Goal: Information Seeking & Learning: Learn about a topic

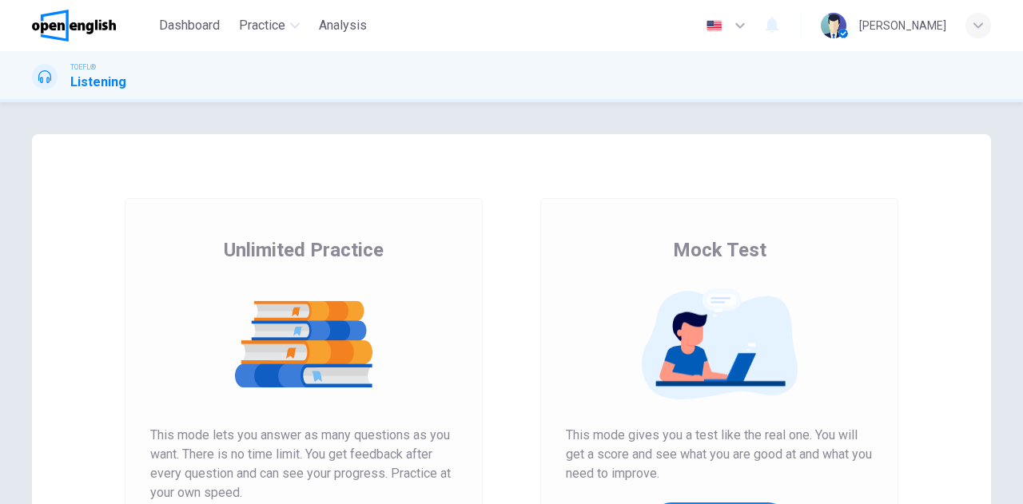
scroll to position [269, 0]
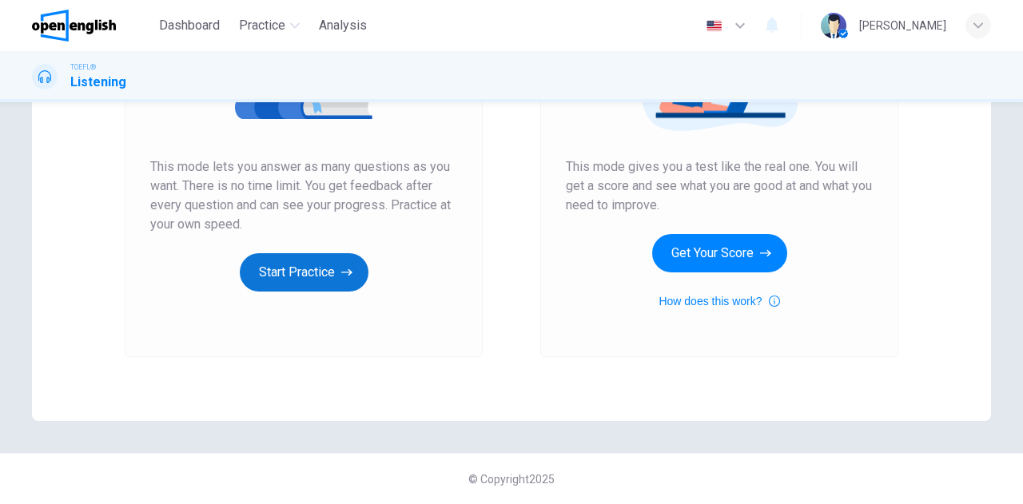
click at [313, 285] on button "Start Practice" at bounding box center [304, 272] width 129 height 38
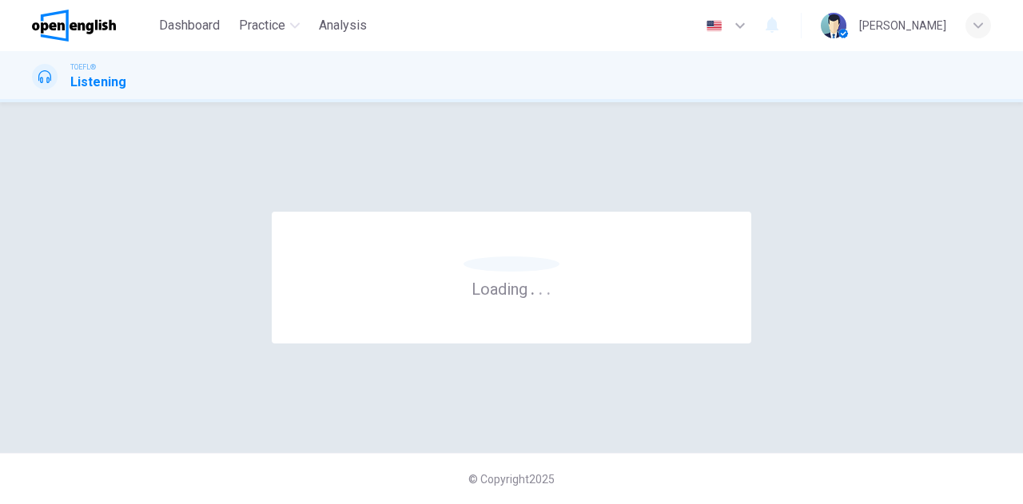
scroll to position [0, 0]
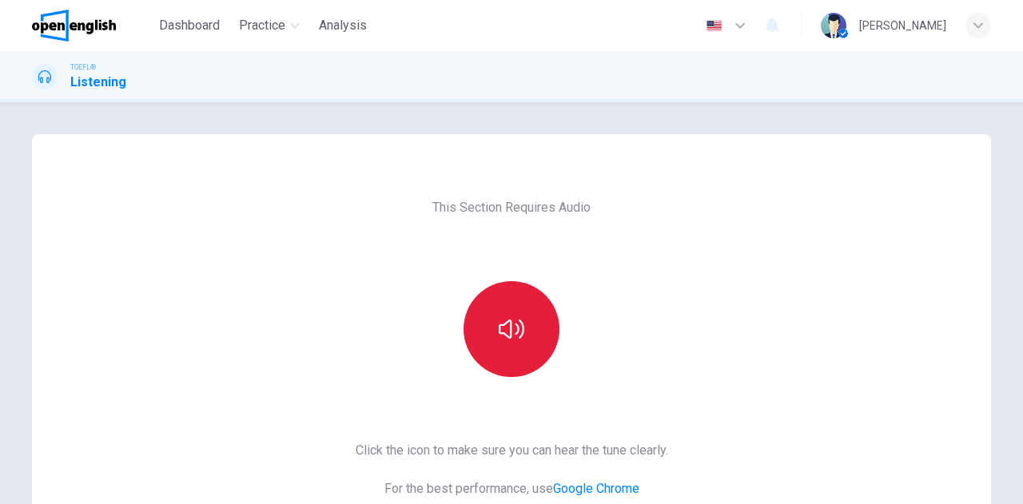
click at [548, 309] on button "button" at bounding box center [512, 329] width 96 height 96
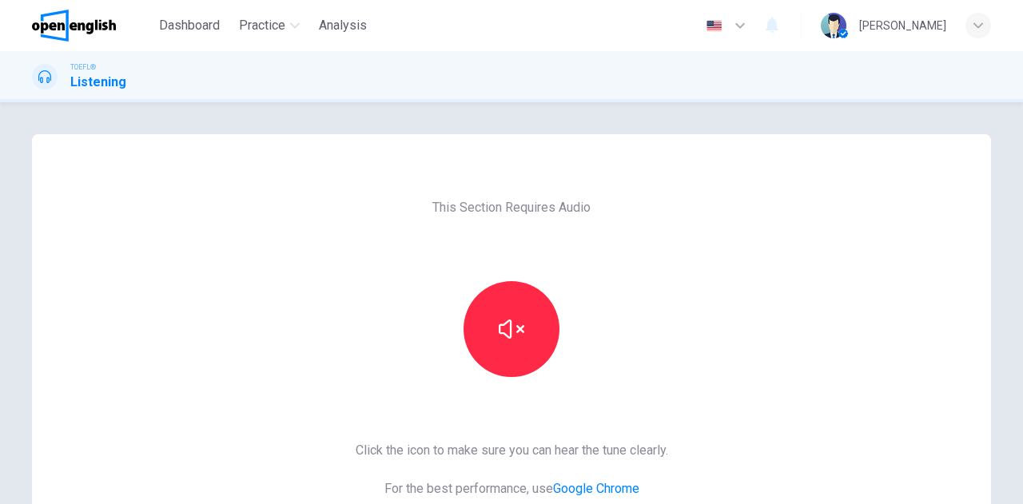
scroll to position [269, 0]
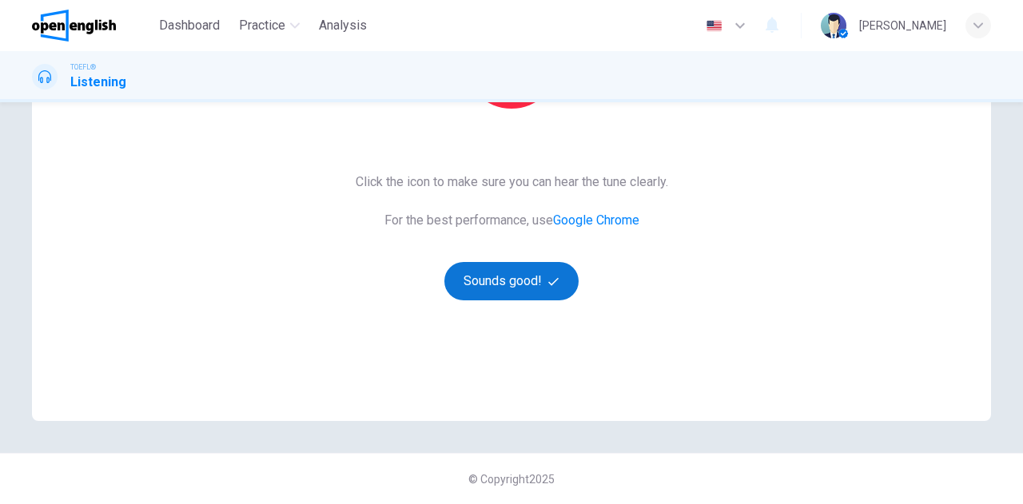
click at [517, 282] on button "Sounds good!" at bounding box center [512, 281] width 134 height 38
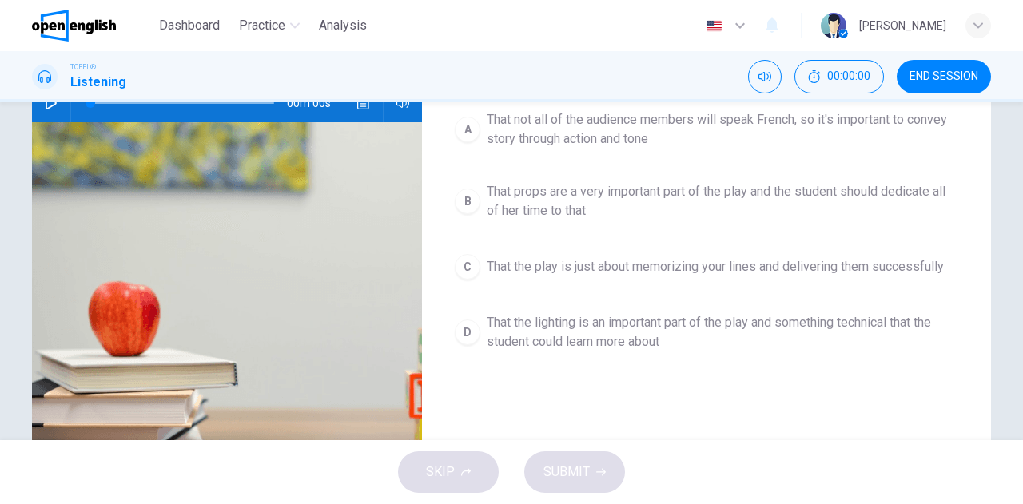
scroll to position [109, 0]
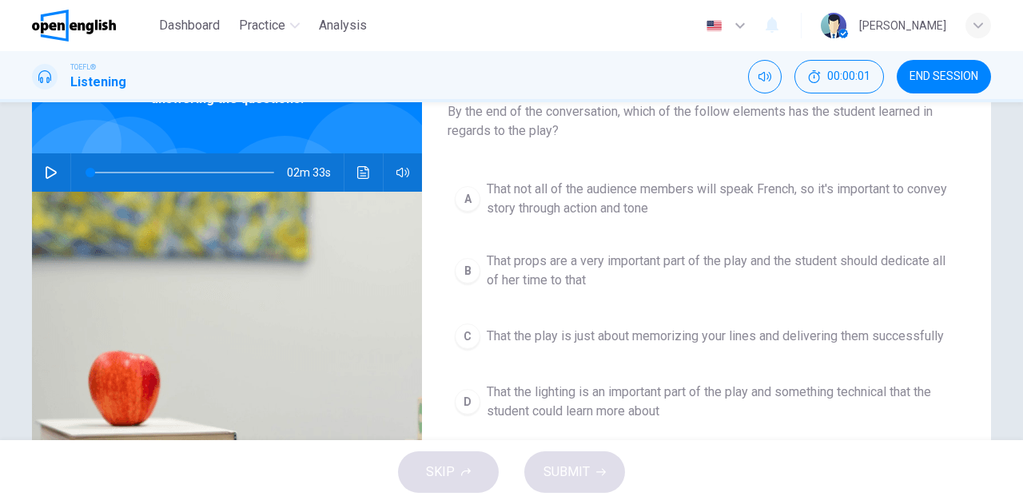
click at [50, 175] on icon "button" at bounding box center [51, 172] width 13 height 13
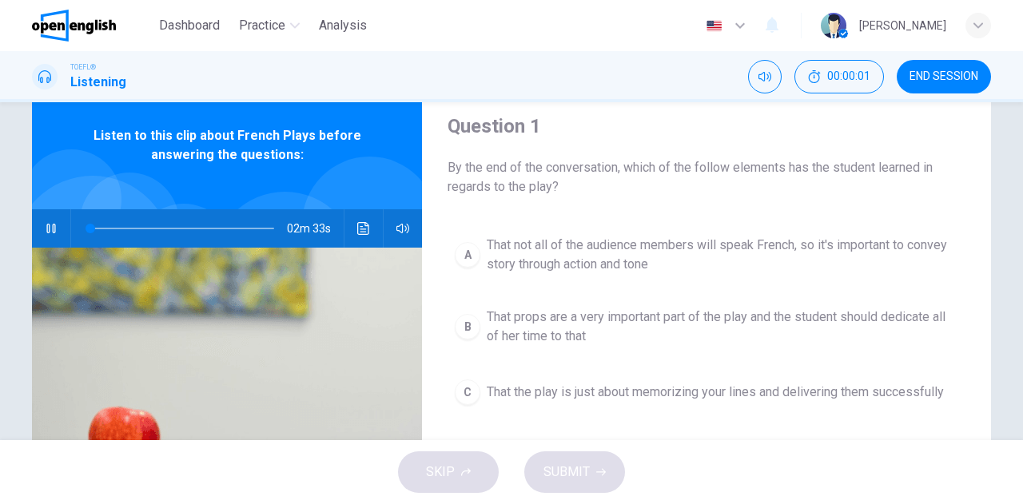
scroll to position [0, 0]
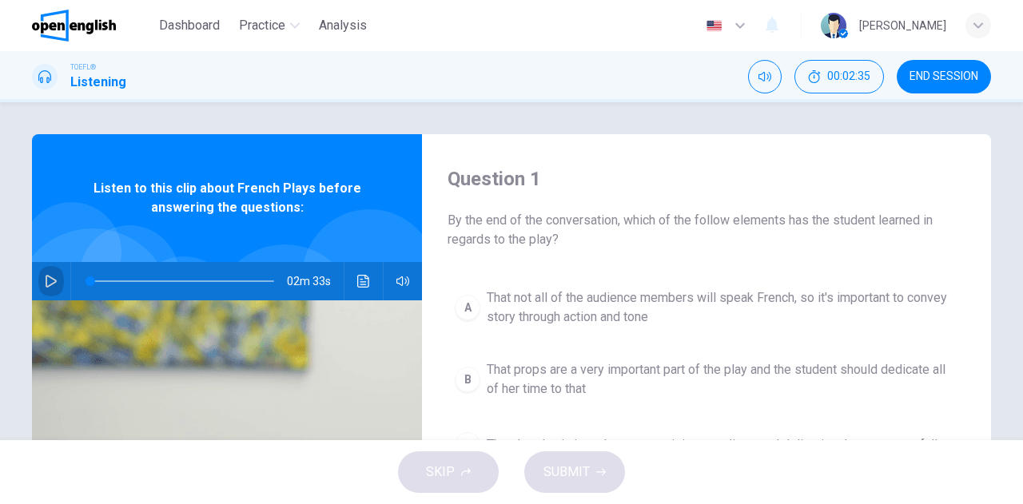
click at [52, 276] on icon "button" at bounding box center [51, 281] width 13 height 13
click at [345, 281] on div "02m 32s" at bounding box center [227, 281] width 390 height 38
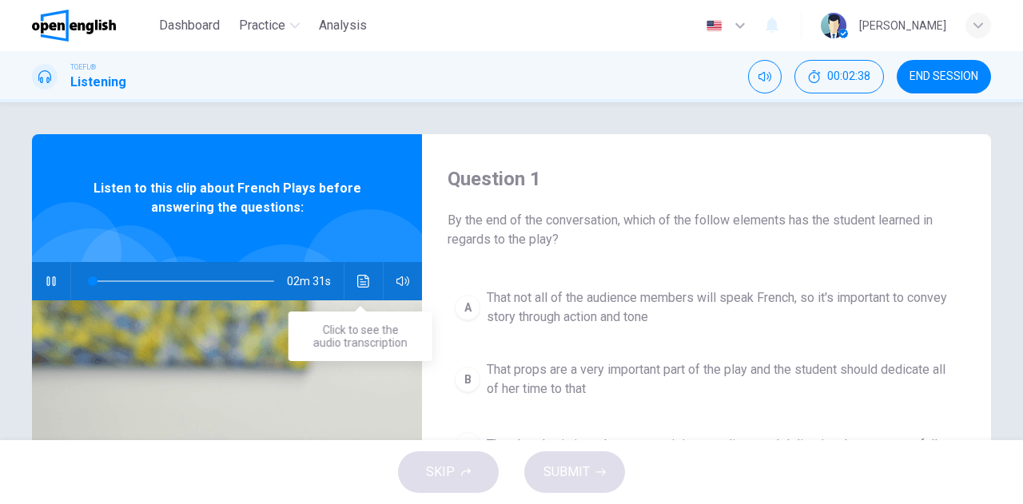
click at [353, 289] on button "Click to see the audio transcription" at bounding box center [364, 281] width 26 height 38
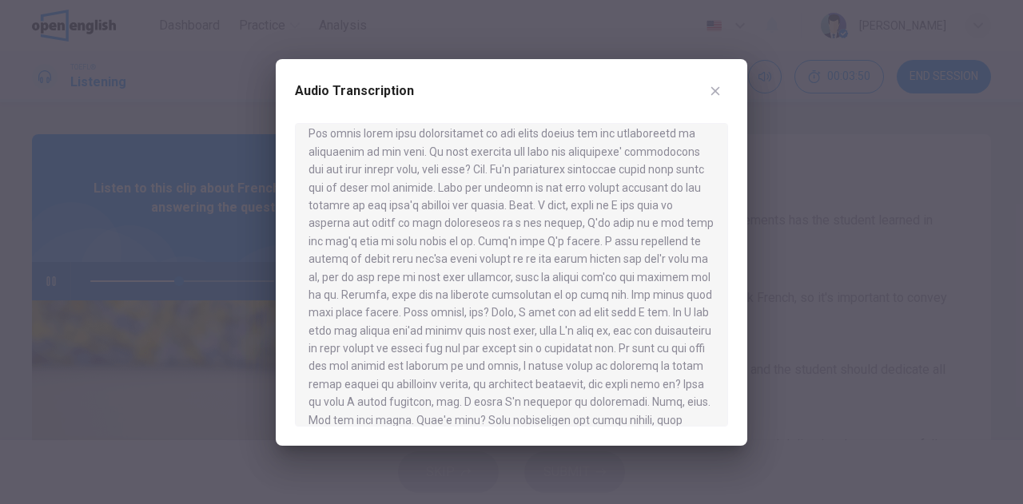
scroll to position [215, 0]
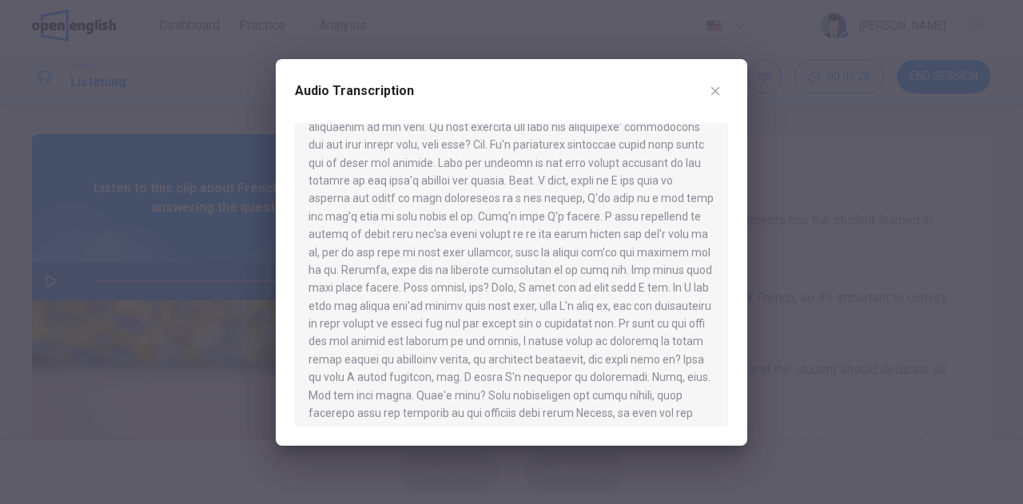
click at [91, 284] on div at bounding box center [511, 252] width 1023 height 504
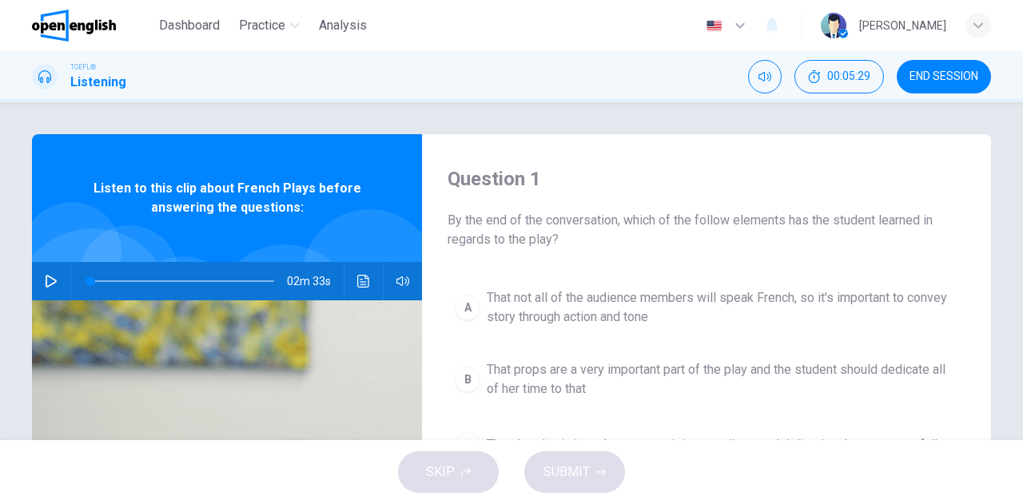
click at [46, 282] on icon "button" at bounding box center [51, 281] width 13 height 13
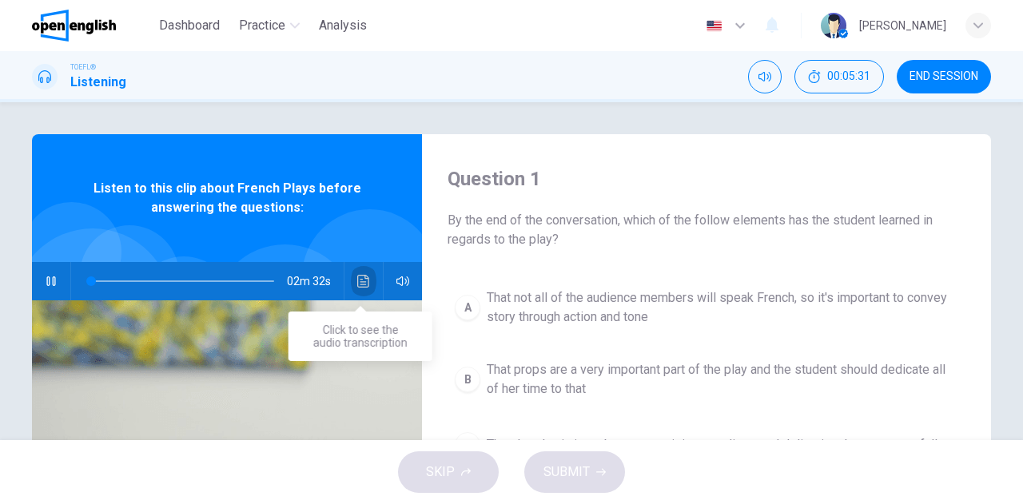
click at [363, 282] on icon "Click to see the audio transcription" at bounding box center [363, 281] width 13 height 13
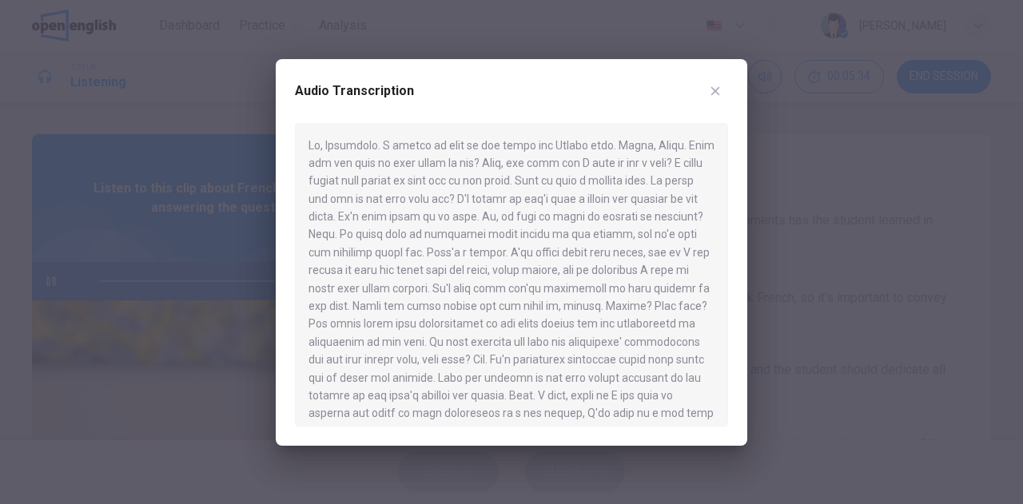
click at [56, 277] on div at bounding box center [511, 252] width 1023 height 504
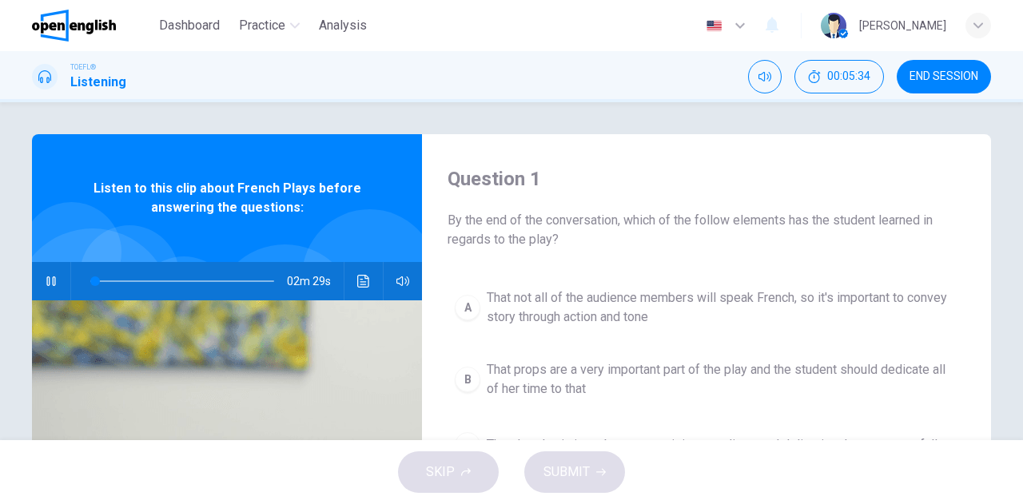
click at [51, 281] on icon "button" at bounding box center [51, 281] width 13 height 13
click at [45, 282] on icon "button" at bounding box center [51, 281] width 13 height 13
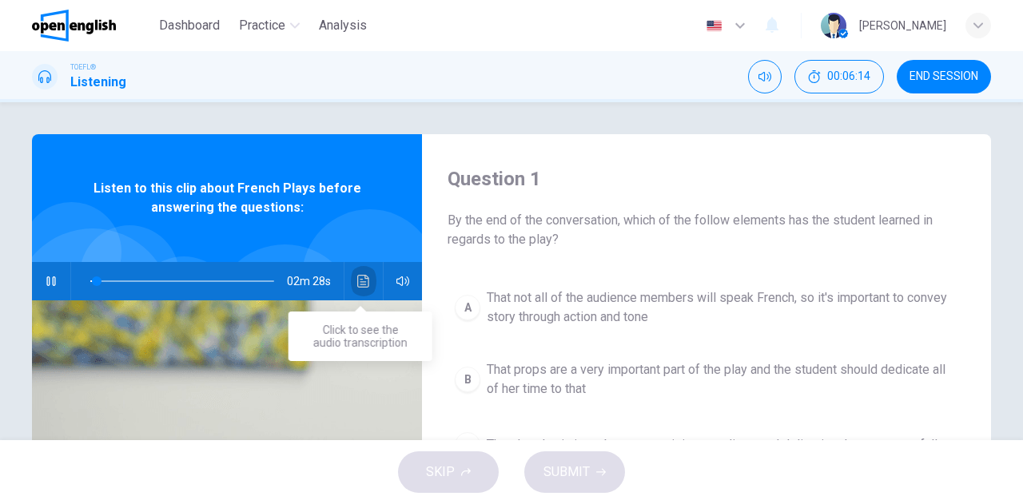
click at [353, 282] on button "Click to see the audio transcription" at bounding box center [364, 281] width 26 height 38
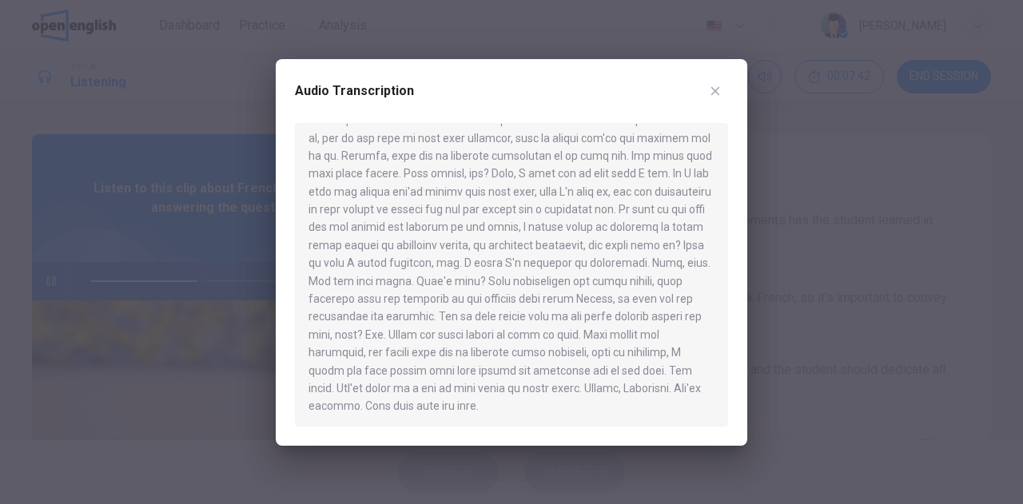
scroll to position [331, 0]
click at [47, 285] on div at bounding box center [511, 252] width 1023 height 504
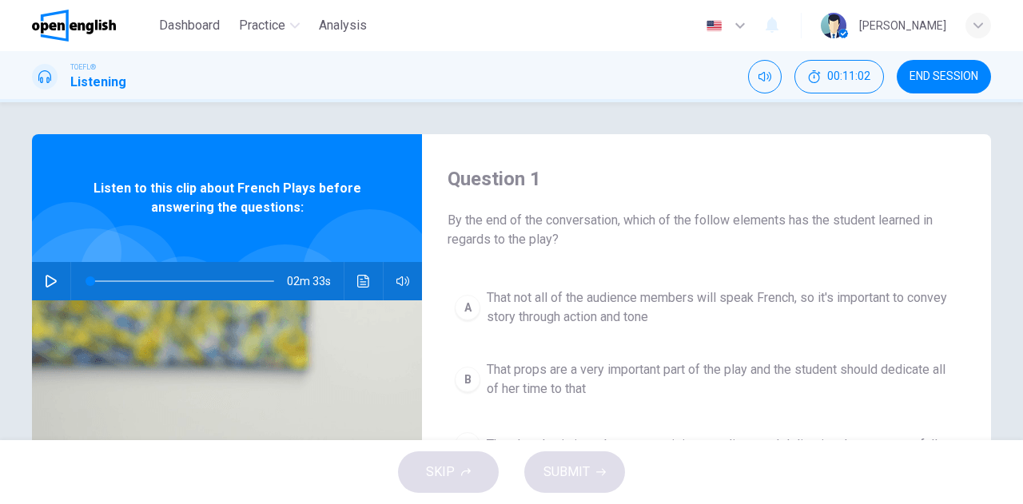
click at [46, 285] on icon "button" at bounding box center [51, 281] width 11 height 13
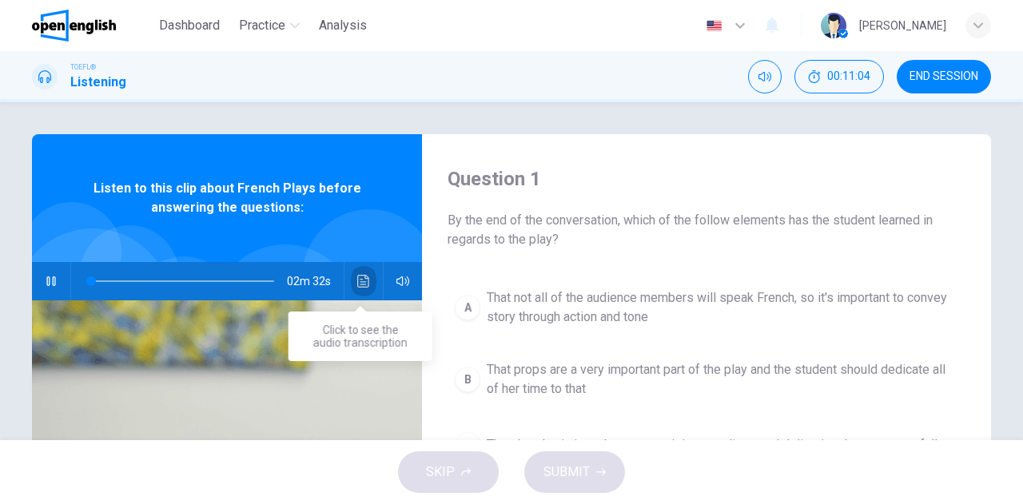
click at [360, 285] on icon "Click to see the audio transcription" at bounding box center [363, 281] width 13 height 13
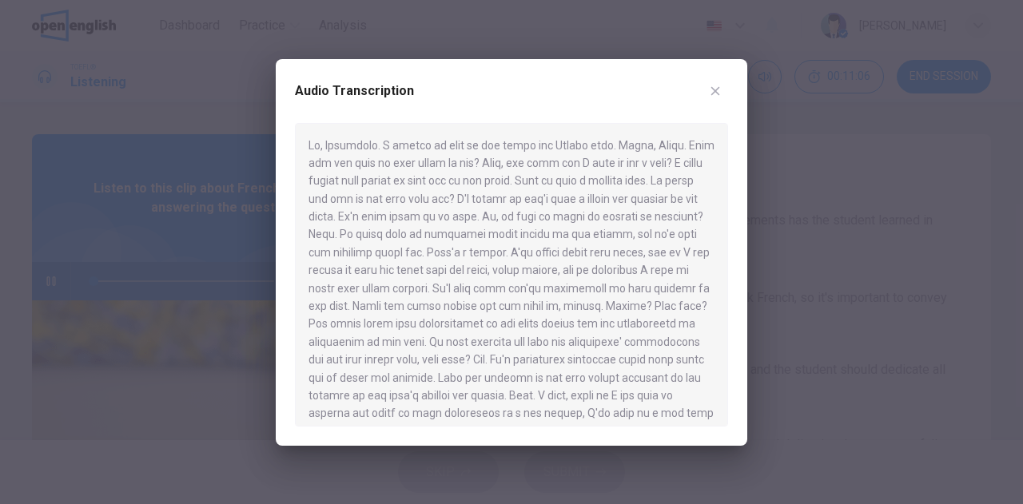
click at [38, 284] on div at bounding box center [511, 252] width 1023 height 504
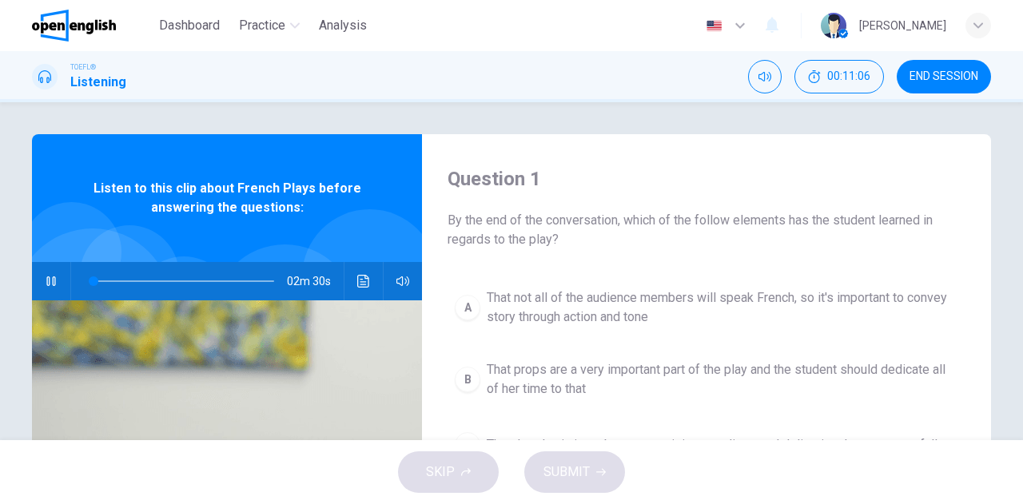
click at [45, 282] on icon "button" at bounding box center [51, 281] width 13 height 13
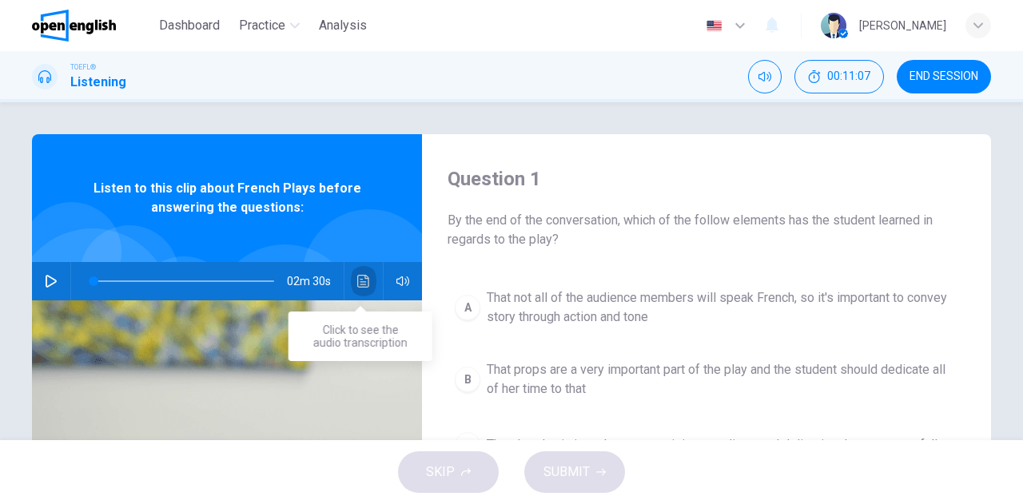
click at [357, 284] on icon "Click to see the audio transcription" at bounding box center [363, 281] width 13 height 13
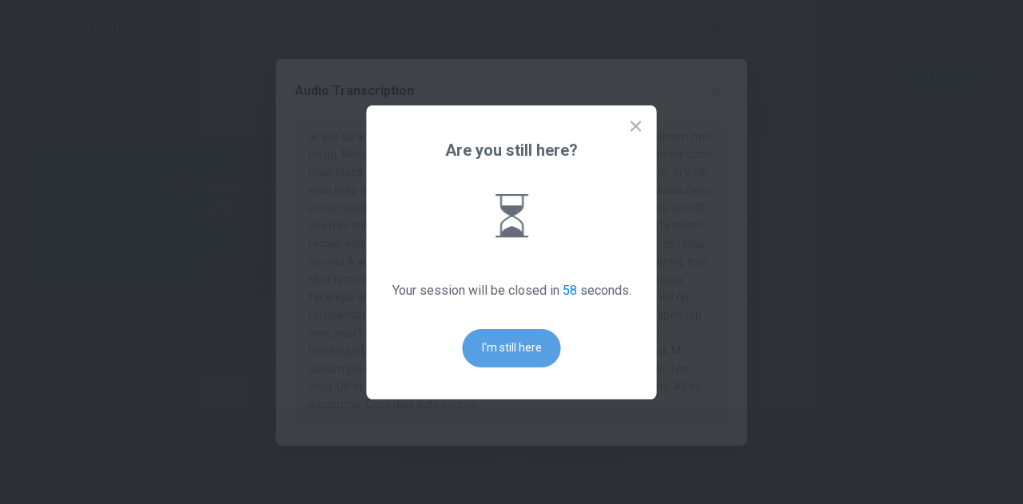
click at [527, 353] on button "I'm still here" at bounding box center [512, 348] width 98 height 38
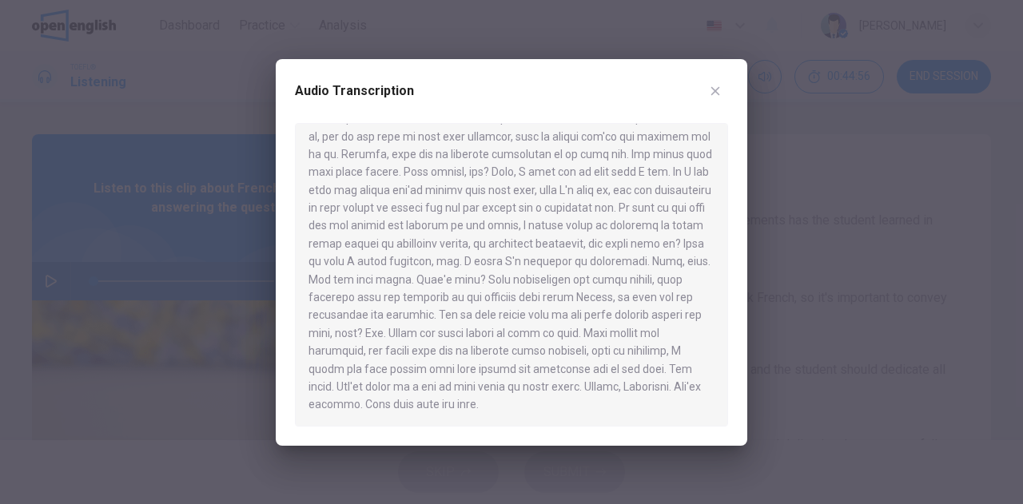
click at [55, 95] on div at bounding box center [511, 252] width 1023 height 504
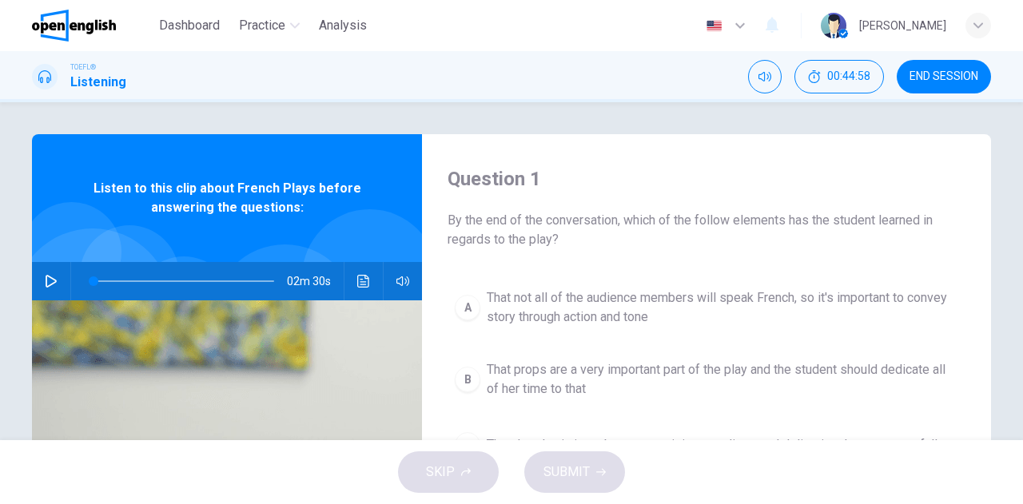
click at [358, 279] on icon "Click to see the audio transcription" at bounding box center [363, 281] width 12 height 13
type input "*"
